Goal: Task Accomplishment & Management: Manage account settings

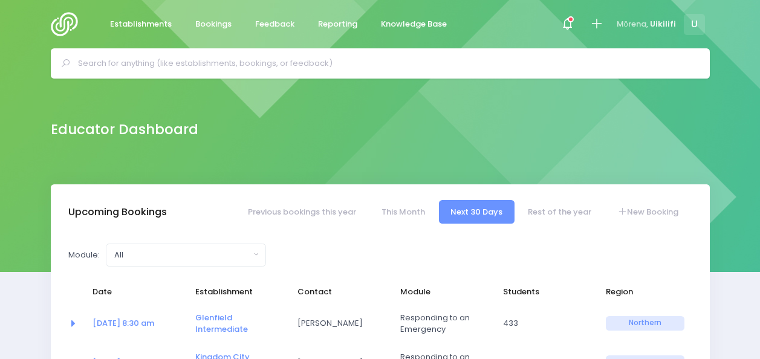
select select "5"
click at [68, 22] on img at bounding box center [68, 24] width 34 height 24
select select "5"
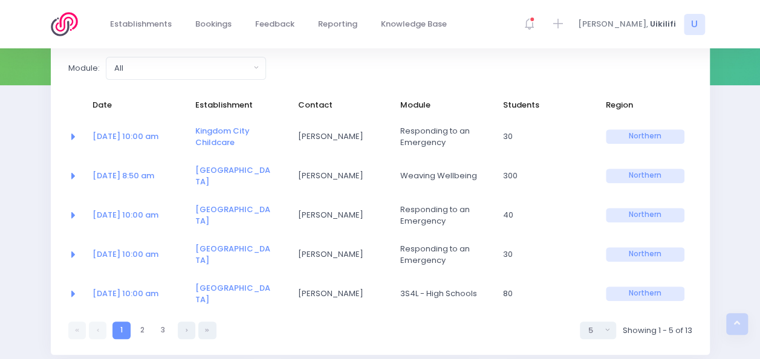
scroll to position [199, 0]
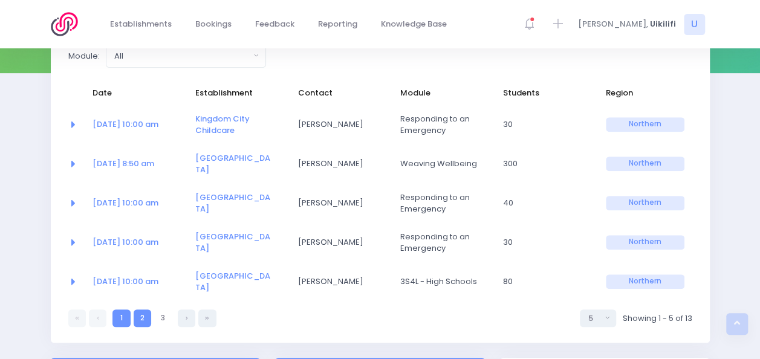
click at [143, 309] on link "2" at bounding box center [143, 318] width 18 height 18
select select "5"
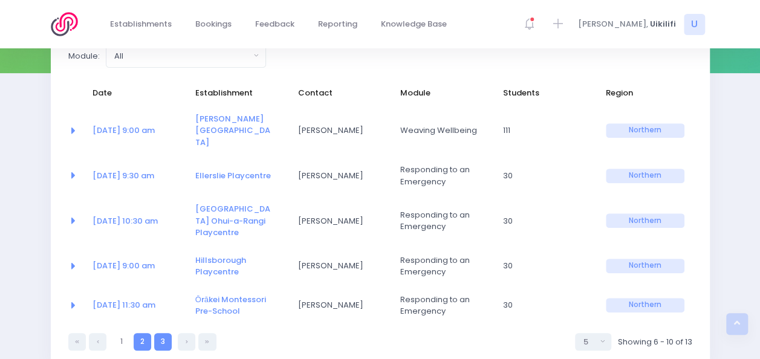
click at [160, 333] on link "3" at bounding box center [163, 342] width 18 height 18
select select "5"
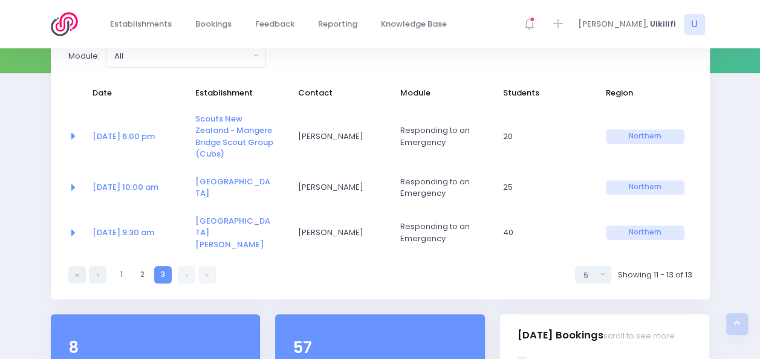
click at [185, 266] on link at bounding box center [187, 275] width 18 height 18
click at [204, 266] on link at bounding box center [207, 275] width 18 height 18
click at [205, 275] on icon at bounding box center [207, 275] width 4 height 0
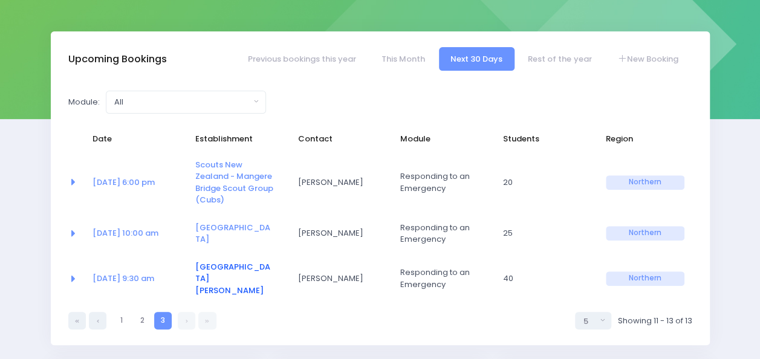
scroll to position [126, 0]
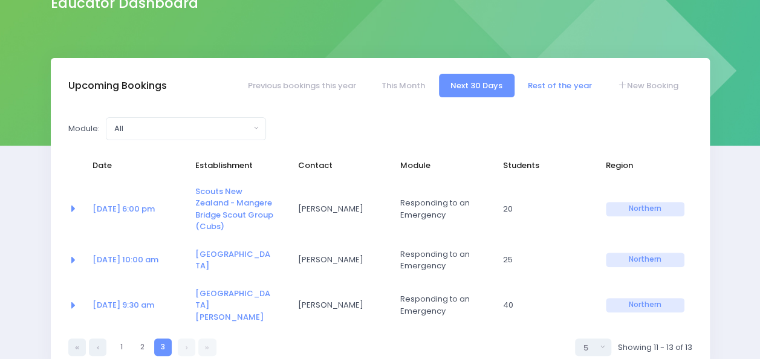
click at [536, 85] on link "Rest of the year" at bounding box center [559, 86] width 87 height 24
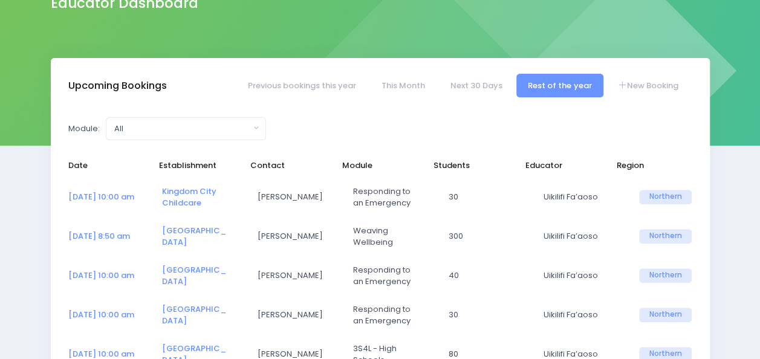
select select "5"
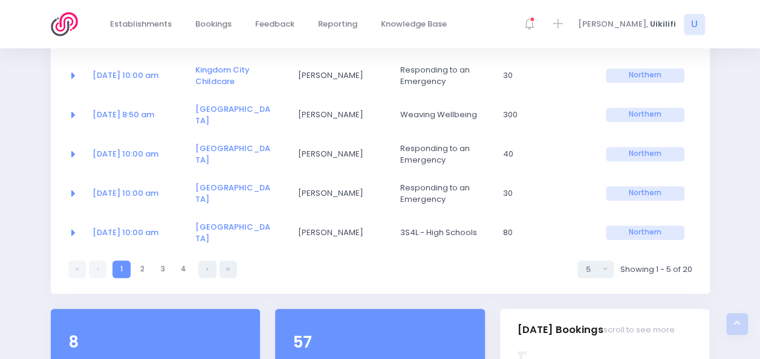
scroll to position [248, 0]
click at [189, 260] on link "4" at bounding box center [184, 269] width 18 height 18
select select "5"
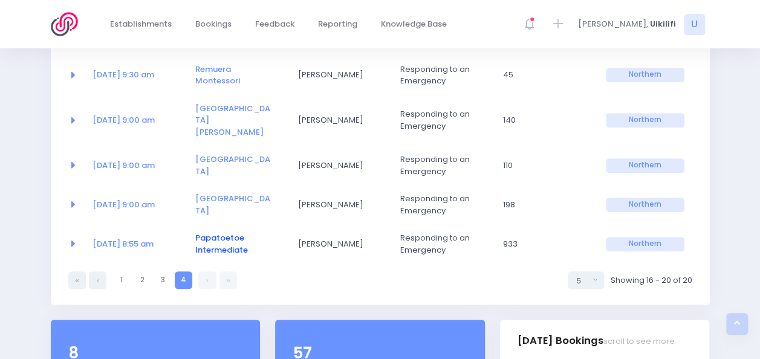
click at [216, 232] on link "Papatoetoe Intermediate" at bounding box center [221, 244] width 53 height 24
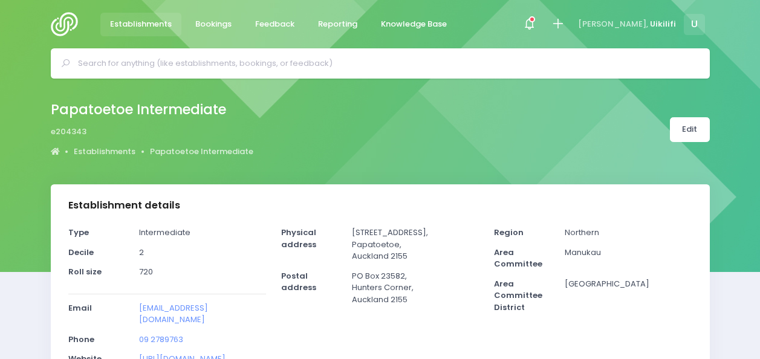
select select "5"
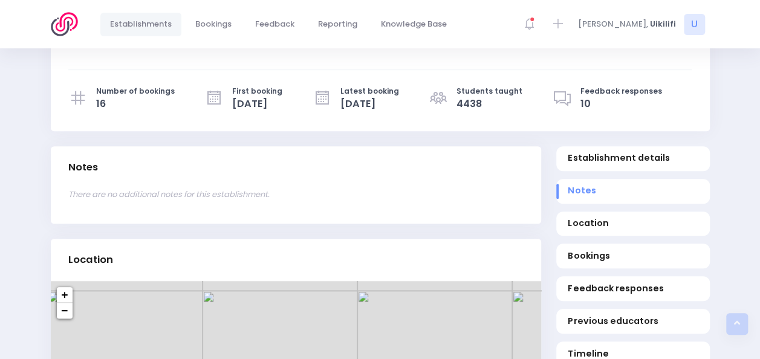
scroll to position [350, 0]
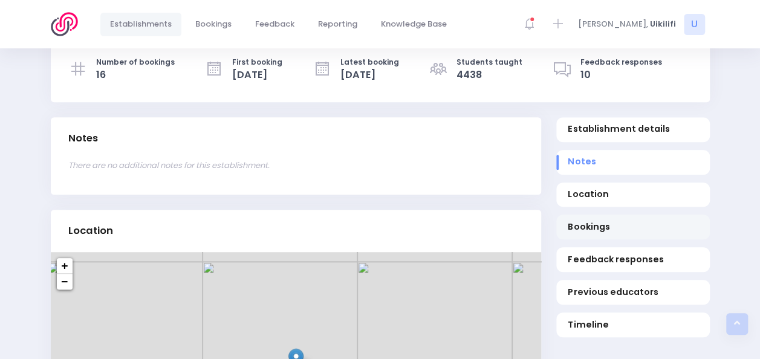
click at [618, 221] on span "Bookings" at bounding box center [633, 227] width 130 height 13
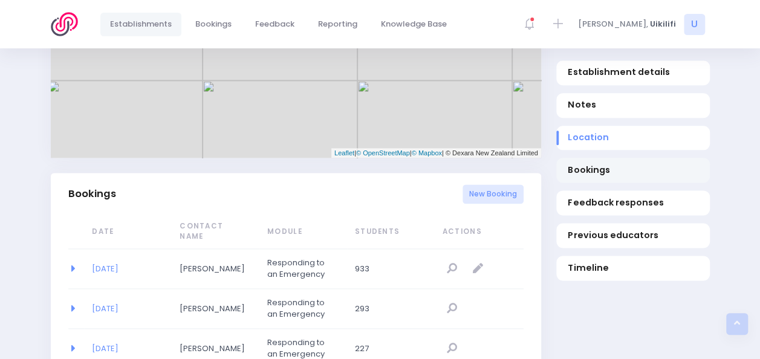
scroll to position [786, 0]
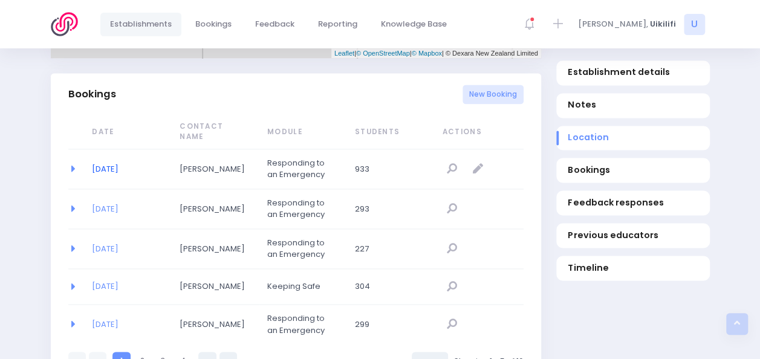
click at [118, 163] on link "03/11/2025" at bounding box center [105, 168] width 27 height 11
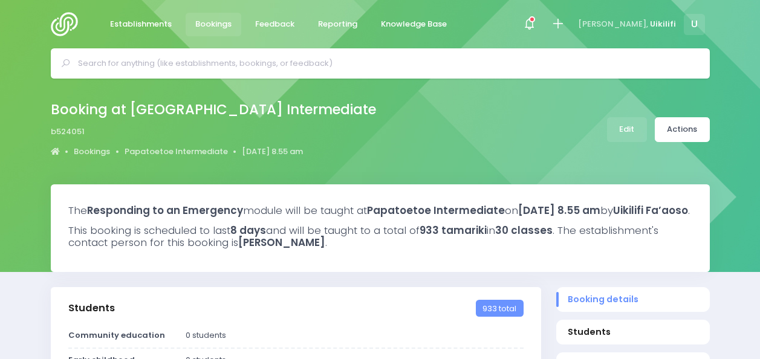
select select "5"
click at [620, 135] on link "Edit" at bounding box center [627, 129] width 40 height 25
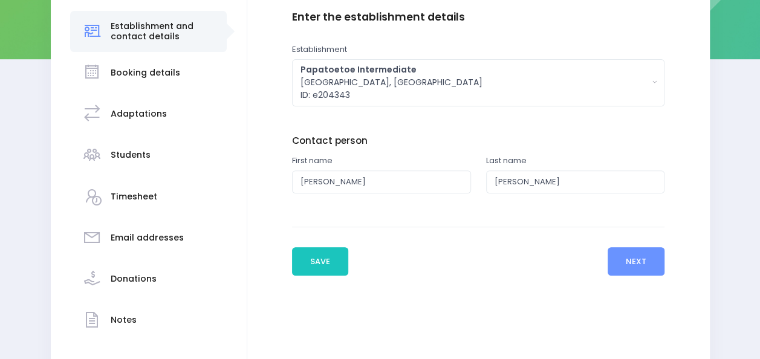
scroll to position [288, 0]
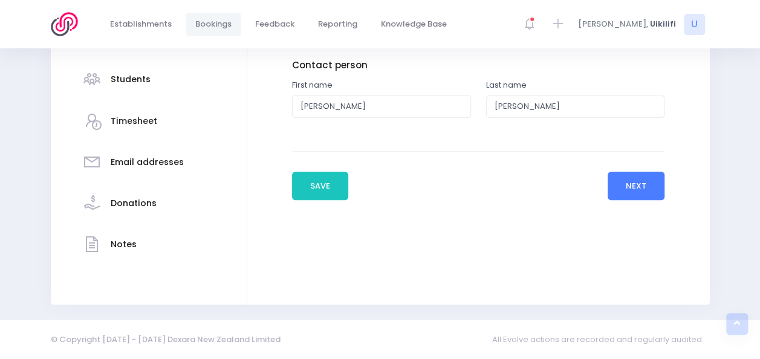
click at [650, 181] on button "Next" at bounding box center [635, 186] width 57 height 29
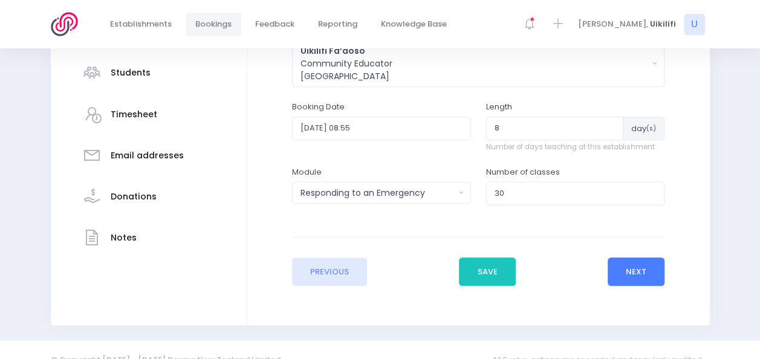
scroll to position [314, 0]
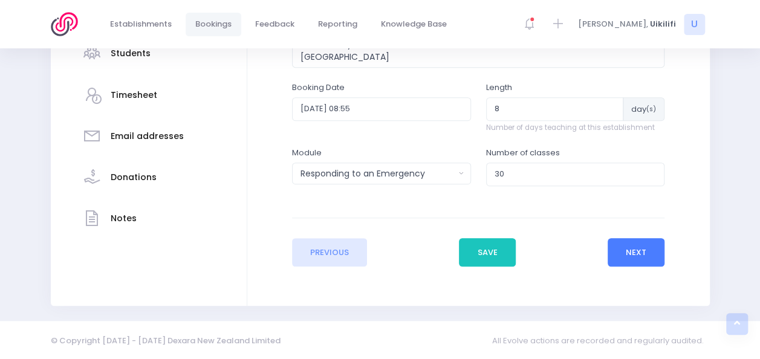
click at [630, 253] on button "Next" at bounding box center [635, 252] width 57 height 29
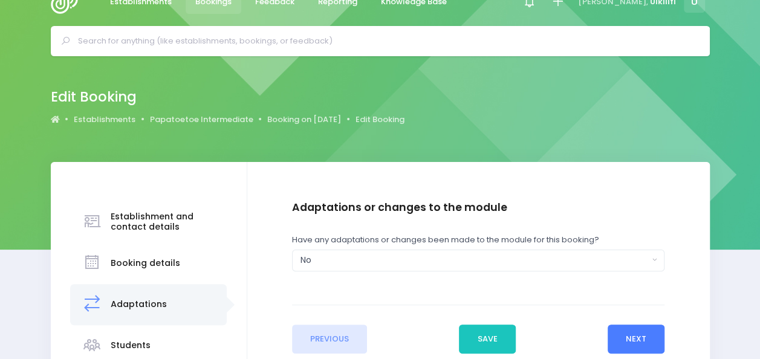
scroll to position [0, 0]
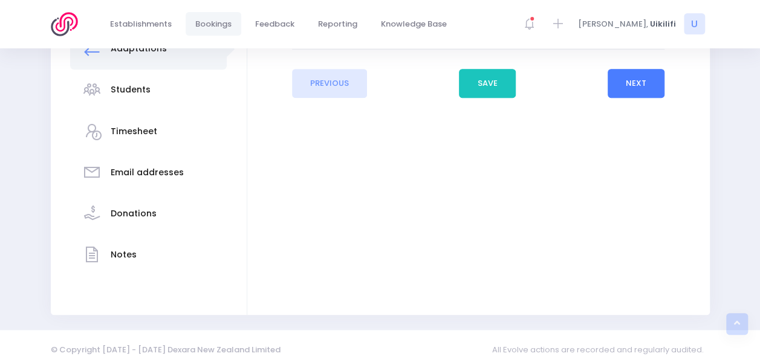
click at [630, 97] on button "Next" at bounding box center [635, 83] width 57 height 29
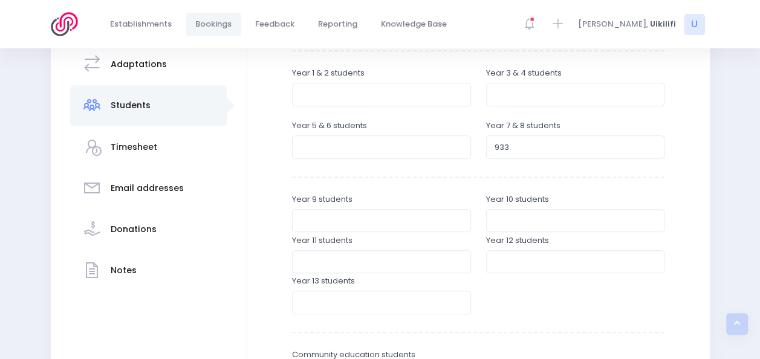
scroll to position [264, 0]
click at [532, 143] on input "933" at bounding box center [575, 145] width 179 height 23
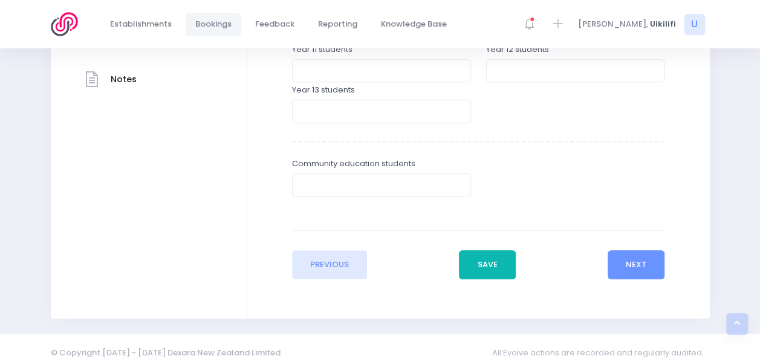
scroll to position [455, 0]
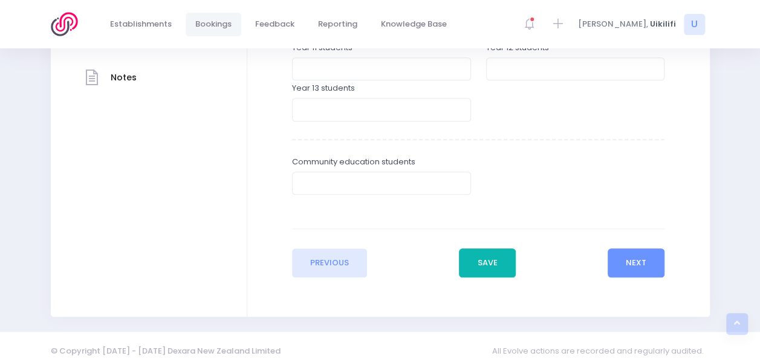
type input "730"
click at [500, 268] on button "Save" at bounding box center [487, 262] width 57 height 29
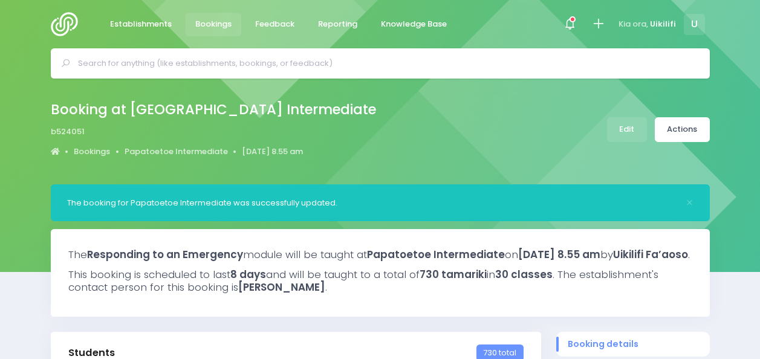
select select "5"
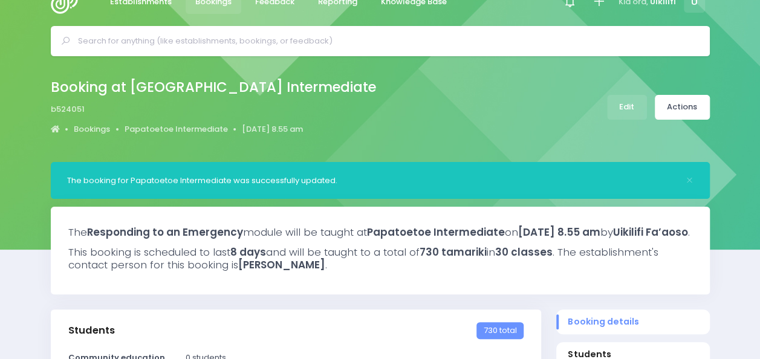
scroll to position [23, 0]
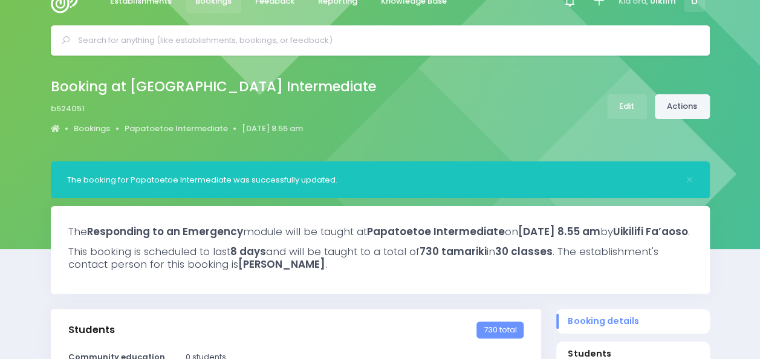
click at [687, 109] on link "Actions" at bounding box center [682, 106] width 55 height 25
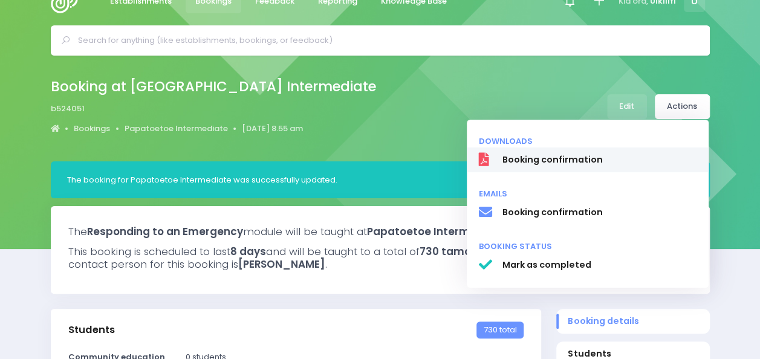
click at [589, 158] on span "Booking confirmation" at bounding box center [599, 160] width 195 height 13
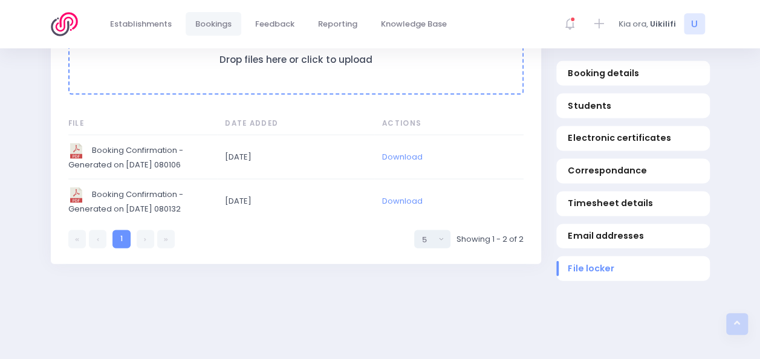
scroll to position [1188, 0]
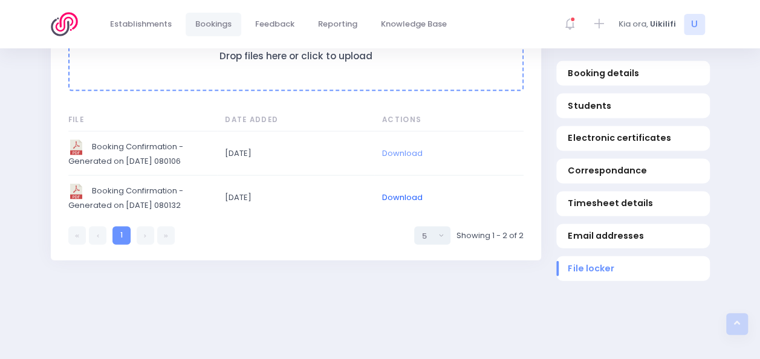
click at [407, 203] on link "Download" at bounding box center [402, 197] width 40 height 11
click at [405, 159] on link "Download" at bounding box center [402, 152] width 40 height 11
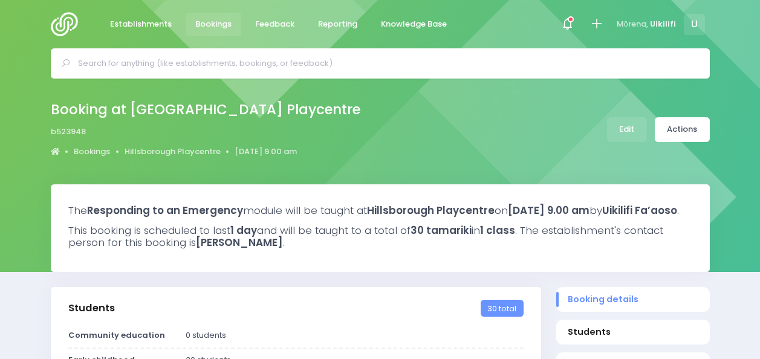
select select "5"
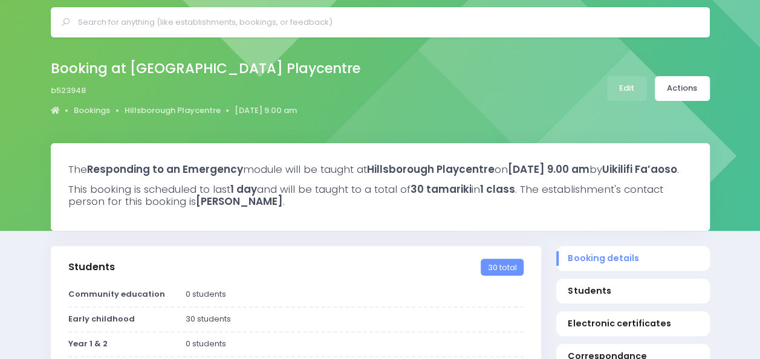
scroll to position [42, 0]
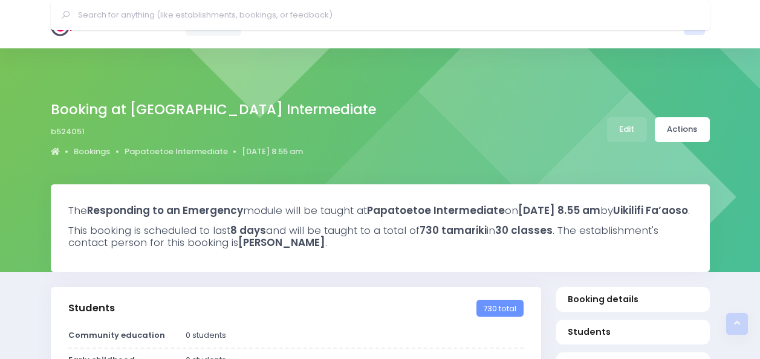
select select "5"
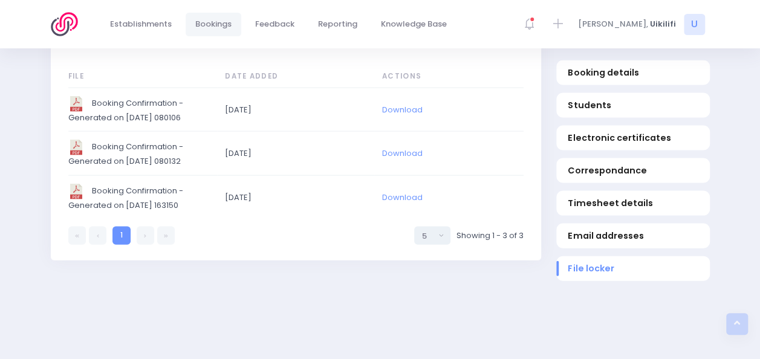
scroll to position [1247, 0]
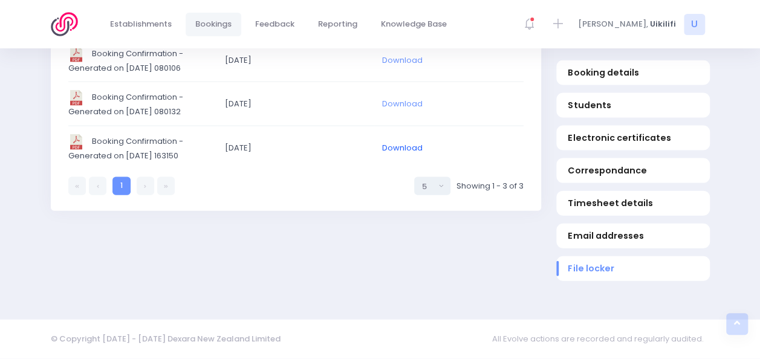
click at [401, 143] on link "Download" at bounding box center [402, 147] width 40 height 11
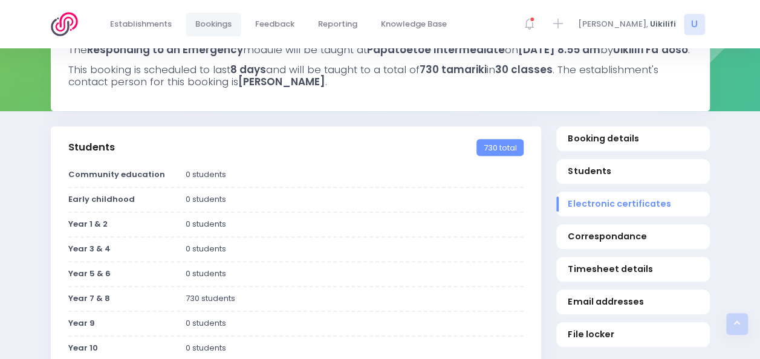
scroll to position [0, 0]
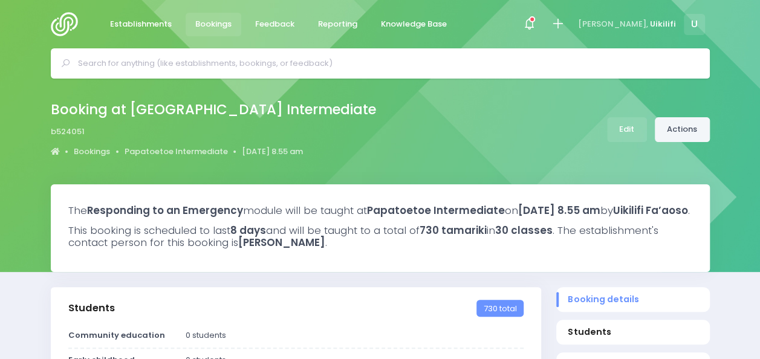
click at [673, 140] on link "Actions" at bounding box center [682, 129] width 55 height 25
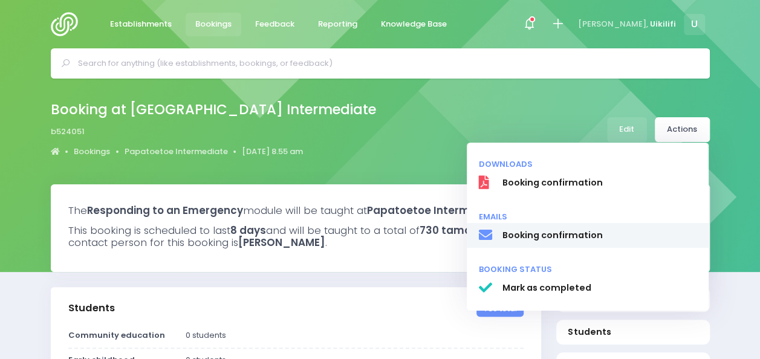
click at [569, 232] on span "Booking confirmation" at bounding box center [599, 235] width 195 height 13
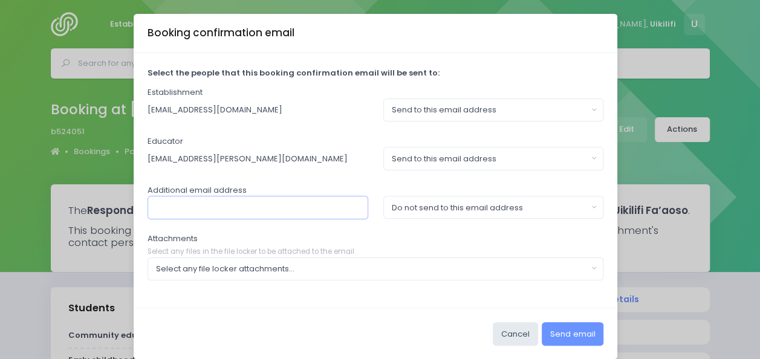
click at [309, 209] on input "text" at bounding box center [257, 207] width 221 height 23
type input "ka"
click at [273, 202] on input "ka" at bounding box center [257, 207] width 221 height 23
type input "karen.hoskin@stjohn.org,nz"
click at [484, 207] on div "Do not send to this email address" at bounding box center [490, 208] width 196 height 12
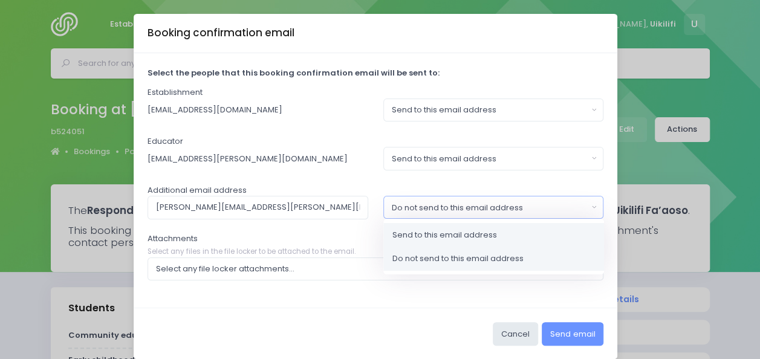
click at [450, 229] on span "Send to this email address" at bounding box center [444, 235] width 105 height 12
select select "send"
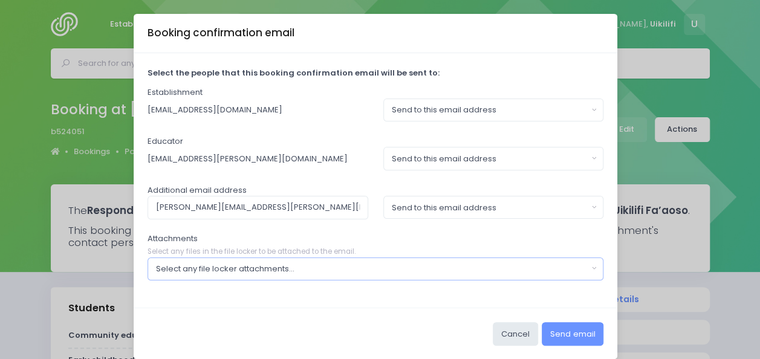
click at [377, 264] on div "Select any file locker attachments..." at bounding box center [372, 269] width 432 height 12
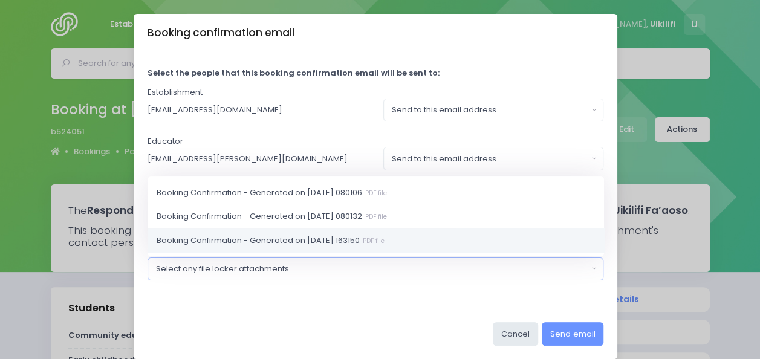
click at [377, 237] on small "PDF file" at bounding box center [372, 240] width 25 height 9
select select "11097"
click at [389, 314] on div "Cancel Send email" at bounding box center [376, 333] width 484 height 51
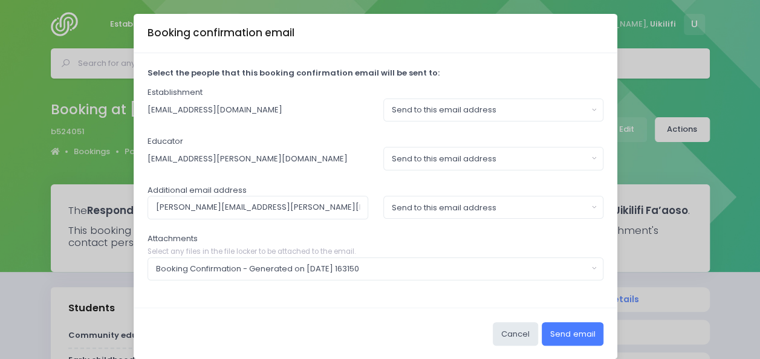
click at [569, 331] on button "Send email" at bounding box center [573, 333] width 62 height 23
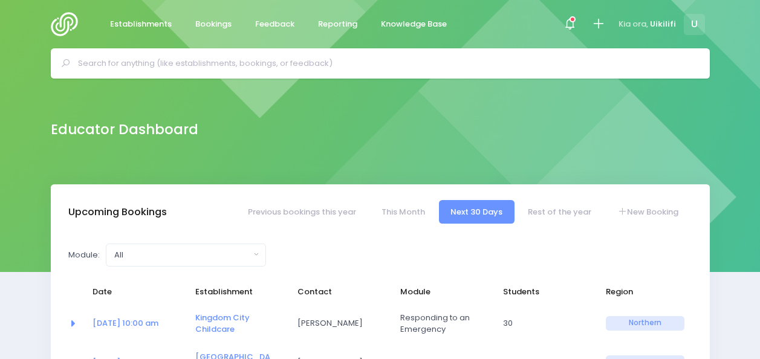
select select "5"
